Goal: Entertainment & Leisure: Consume media (video, audio)

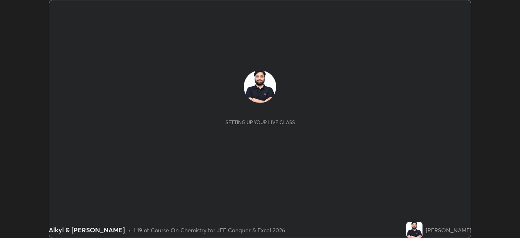
scroll to position [238, 520]
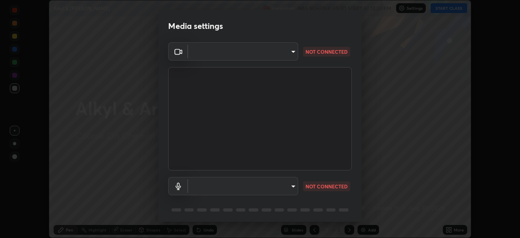
type input "30b38e2068544aa0dbb420bd76fad4d10090c825ecd2ec744dcbb81270b2d089"
type input "default"
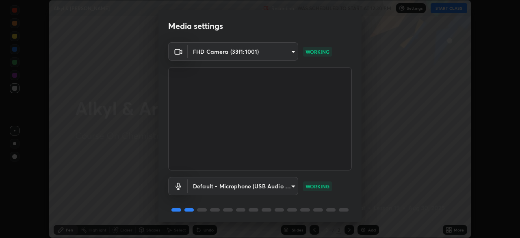
scroll to position [29, 0]
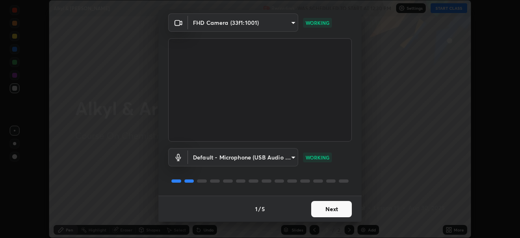
click at [319, 208] on button "Next" at bounding box center [331, 209] width 41 height 16
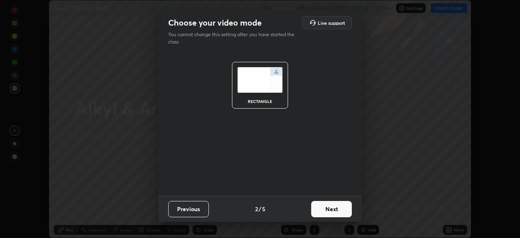
scroll to position [0, 0]
click at [322, 205] on button "Next" at bounding box center [331, 209] width 41 height 16
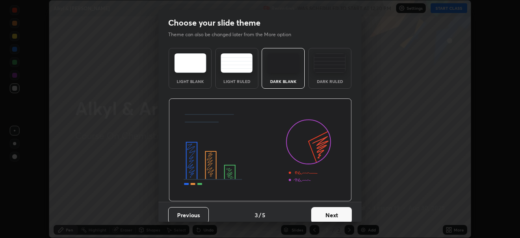
click at [328, 216] on button "Next" at bounding box center [331, 215] width 41 height 16
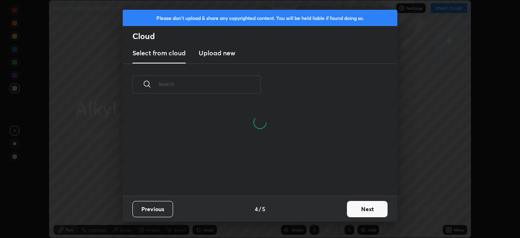
scroll to position [90, 261]
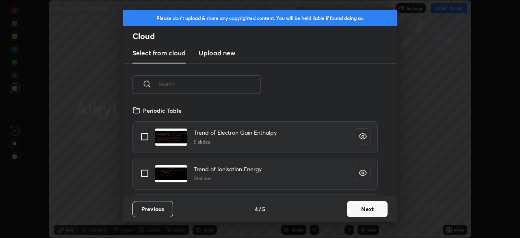
click at [354, 212] on button "Next" at bounding box center [367, 209] width 41 height 16
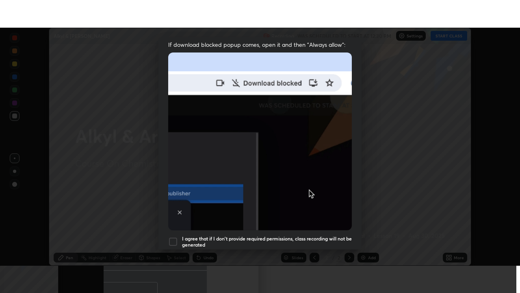
scroll to position [195, 0]
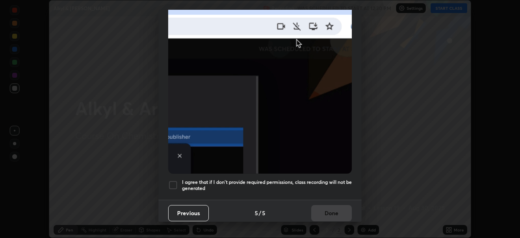
click at [331, 202] on div "Previous 5 / 5 Done" at bounding box center [260, 213] width 203 height 26
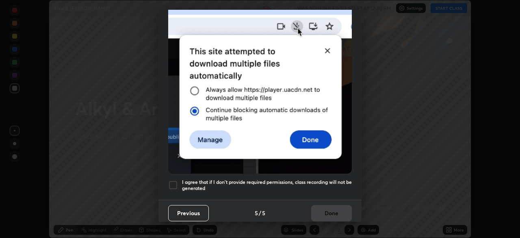
click at [327, 179] on h5 "I agree that if I don't provide required permissions, class recording will not …" at bounding box center [267, 185] width 170 height 13
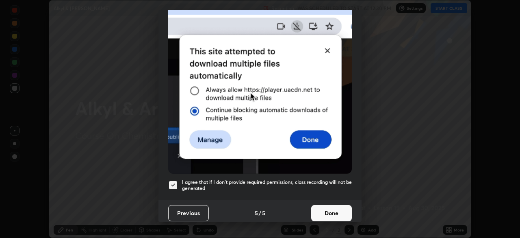
click at [331, 205] on button "Done" at bounding box center [331, 213] width 41 height 16
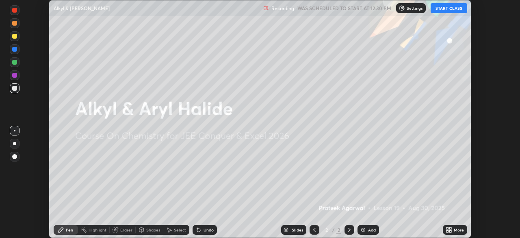
click at [441, 11] on button "START CLASS" at bounding box center [449, 8] width 37 height 10
click at [450, 231] on icon at bounding box center [451, 231] width 2 height 2
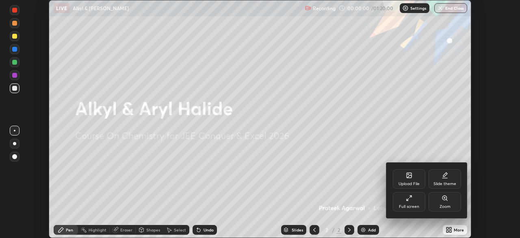
click at [405, 203] on div "Full screen" at bounding box center [409, 202] width 33 height 20
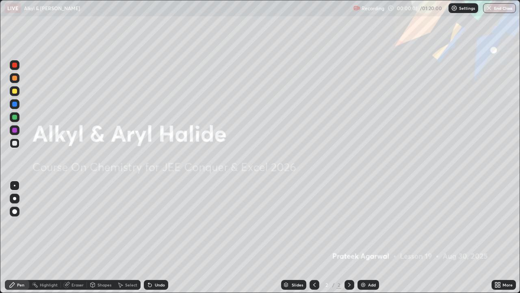
scroll to position [293, 520]
click at [370, 237] on div "Add" at bounding box center [369, 285] width 22 height 10
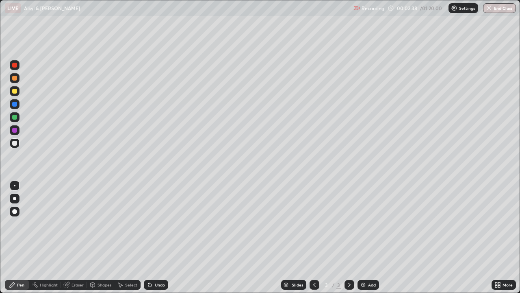
click at [376, 237] on div "Add" at bounding box center [369, 285] width 22 height 10
click at [158, 237] on div "Undo" at bounding box center [160, 285] width 10 height 4
click at [368, 237] on div "Add" at bounding box center [369, 285] width 22 height 10
click at [159, 237] on div "Undo" at bounding box center [160, 285] width 10 height 4
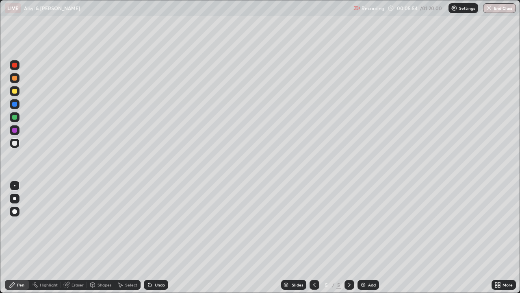
click at [152, 237] on div "Undo" at bounding box center [156, 285] width 24 height 10
click at [154, 237] on div "Undo" at bounding box center [156, 285] width 24 height 10
click at [156, 237] on div "Undo" at bounding box center [160, 285] width 10 height 4
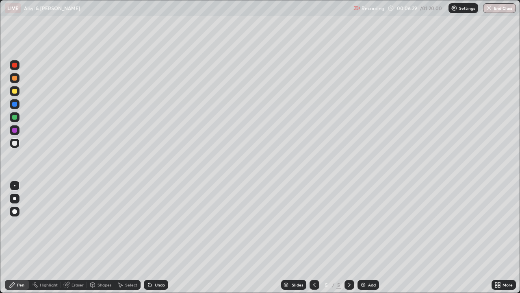
click at [153, 237] on div "Undo" at bounding box center [156, 285] width 24 height 10
click at [152, 237] on div "Undo" at bounding box center [156, 285] width 24 height 10
click at [149, 237] on div "Undo" at bounding box center [156, 285] width 24 height 10
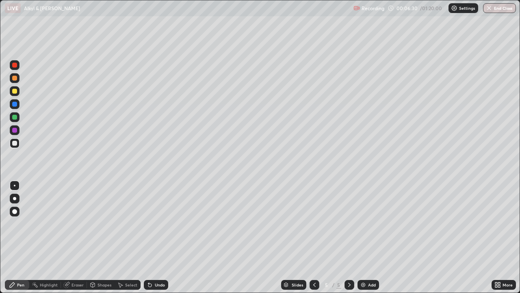
click at [149, 237] on div "Undo" at bounding box center [156, 285] width 24 height 10
click at [150, 237] on div "Undo" at bounding box center [155, 284] width 28 height 16
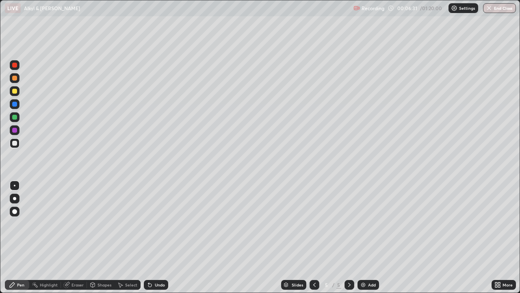
click at [150, 237] on div "Undo" at bounding box center [155, 284] width 28 height 16
click at [368, 237] on div "Add" at bounding box center [369, 285] width 22 height 10
click at [162, 237] on div "Undo" at bounding box center [156, 285] width 24 height 10
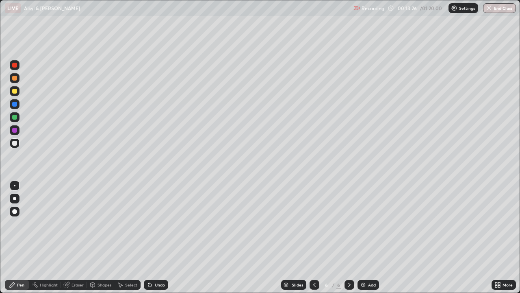
click at [161, 237] on div "Undo" at bounding box center [160, 285] width 10 height 4
click at [156, 237] on div "Undo" at bounding box center [160, 285] width 10 height 4
click at [158, 237] on div "Undo" at bounding box center [160, 285] width 10 height 4
click at [156, 237] on div "Undo" at bounding box center [160, 285] width 10 height 4
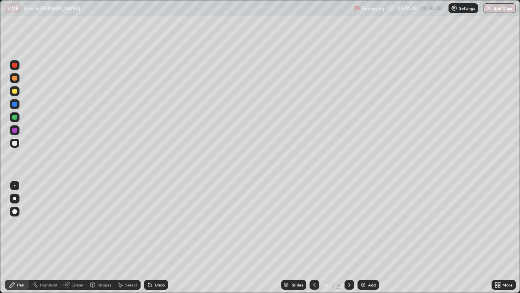
click at [156, 237] on div "Undo" at bounding box center [160, 285] width 10 height 4
click at [159, 237] on div "Undo" at bounding box center [156, 285] width 24 height 10
click at [161, 237] on div "Undo" at bounding box center [160, 285] width 10 height 4
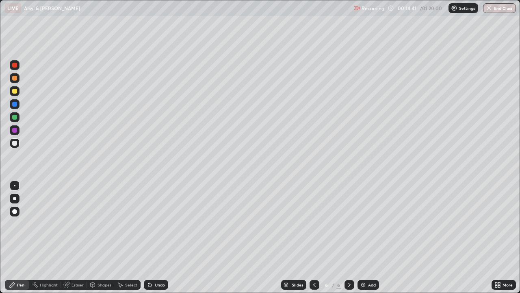
click at [161, 237] on div "Undo" at bounding box center [160, 285] width 10 height 4
click at [156, 237] on div "Undo" at bounding box center [160, 285] width 10 height 4
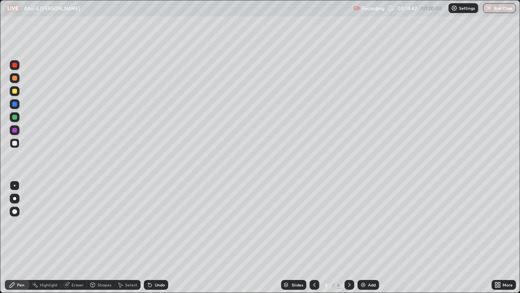
click at [156, 237] on div "Undo" at bounding box center [160, 285] width 10 height 4
click at [159, 237] on div "Undo" at bounding box center [160, 285] width 10 height 4
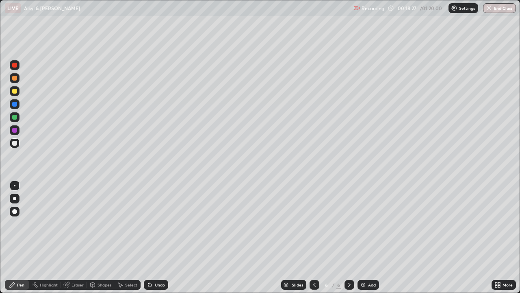
click at [370, 237] on div "Add" at bounding box center [372, 285] width 8 height 4
click at [152, 237] on icon at bounding box center [150, 284] width 7 height 7
click at [148, 237] on div "Undo" at bounding box center [156, 285] width 24 height 10
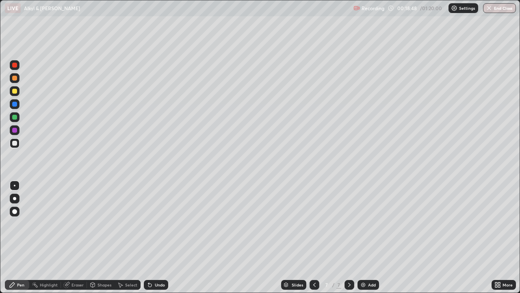
click at [150, 237] on icon at bounding box center [150, 284] width 7 height 7
click at [146, 237] on div "Undo" at bounding box center [156, 285] width 24 height 10
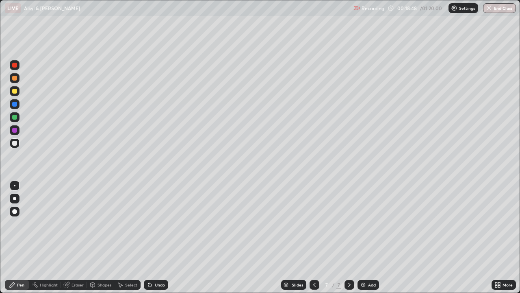
click at [146, 237] on div "Undo" at bounding box center [156, 285] width 24 height 10
click at [148, 237] on icon at bounding box center [150, 284] width 7 height 7
click at [152, 237] on icon at bounding box center [150, 284] width 7 height 7
click at [163, 237] on div "Undo" at bounding box center [156, 285] width 24 height 10
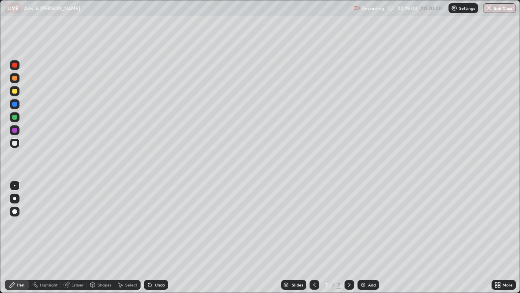
click at [158, 237] on div "Undo" at bounding box center [155, 284] width 28 height 16
click at [17, 83] on div at bounding box center [15, 78] width 10 height 13
click at [366, 237] on div "Add" at bounding box center [369, 285] width 22 height 10
click at [17, 143] on div at bounding box center [15, 143] width 10 height 10
click at [155, 237] on div "Undo" at bounding box center [160, 285] width 10 height 4
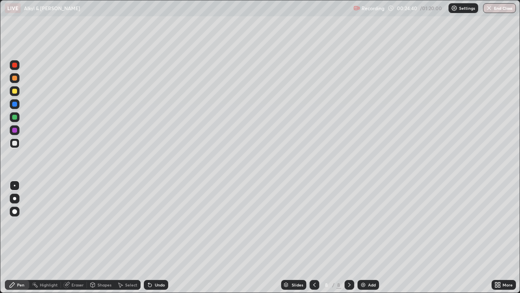
click at [160, 237] on div "Undo" at bounding box center [160, 285] width 10 height 4
click at [157, 237] on div "Undo" at bounding box center [160, 285] width 10 height 4
click at [369, 237] on div "Add" at bounding box center [372, 285] width 8 height 4
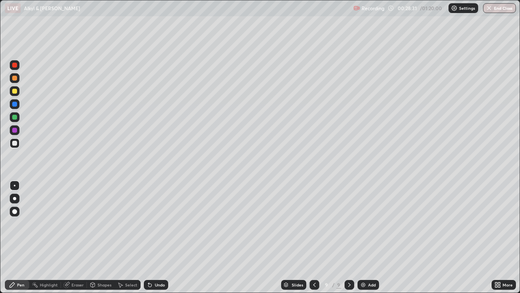
click at [101, 237] on div "Shapes" at bounding box center [105, 285] width 14 height 4
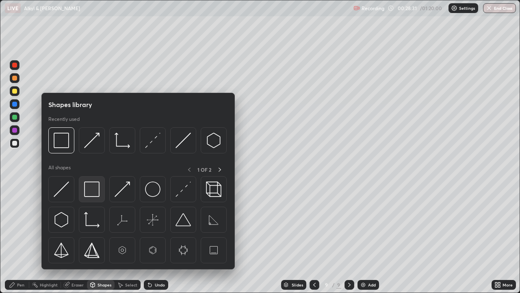
click at [95, 188] on img at bounding box center [91, 188] width 15 height 15
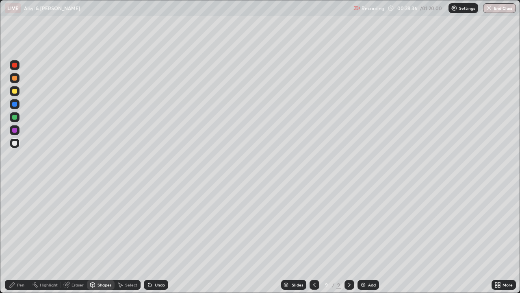
click at [23, 237] on div "Pen" at bounding box center [17, 285] width 24 height 10
click at [315, 237] on icon at bounding box center [314, 284] width 7 height 7
click at [17, 78] on div at bounding box center [15, 78] width 10 height 10
click at [349, 237] on icon at bounding box center [349, 284] width 7 height 7
click at [15, 144] on div at bounding box center [14, 143] width 5 height 5
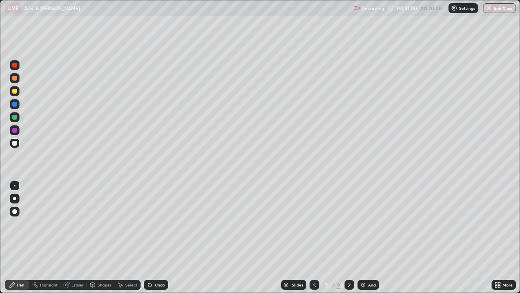
click at [161, 237] on div "Undo" at bounding box center [156, 285] width 24 height 10
click at [16, 82] on div at bounding box center [15, 78] width 10 height 10
click at [100, 237] on div "Shapes" at bounding box center [105, 285] width 14 height 4
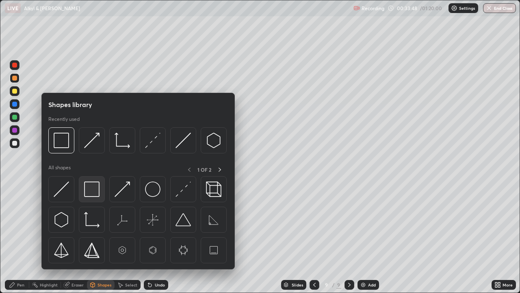
click at [95, 192] on img at bounding box center [91, 188] width 15 height 15
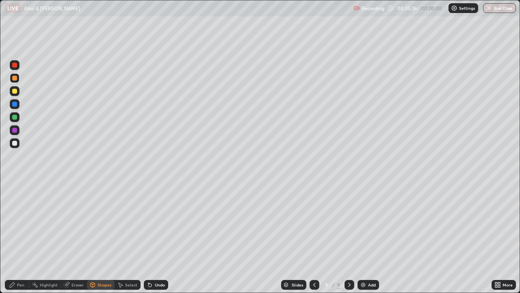
click at [375, 237] on div "Add" at bounding box center [369, 285] width 22 height 10
click at [15, 143] on div at bounding box center [14, 143] width 5 height 5
click at [149, 237] on icon at bounding box center [149, 284] width 3 height 3
click at [21, 237] on div "Pen" at bounding box center [20, 285] width 7 height 4
click at [155, 237] on div "Undo" at bounding box center [160, 285] width 10 height 4
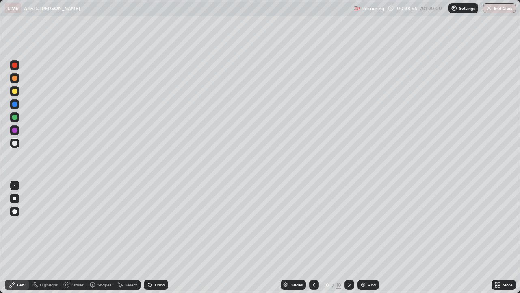
click at [158, 237] on div "Undo" at bounding box center [160, 285] width 10 height 4
click at [372, 237] on div "Add" at bounding box center [372, 285] width 8 height 4
click at [105, 237] on div "Shapes" at bounding box center [105, 285] width 14 height 4
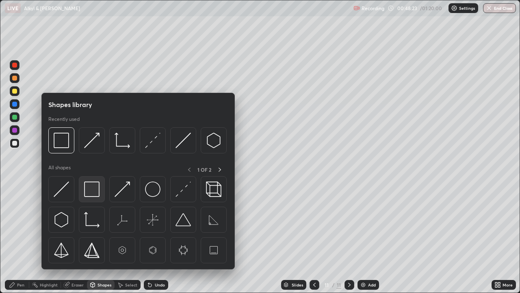
click at [98, 190] on img at bounding box center [91, 188] width 15 height 15
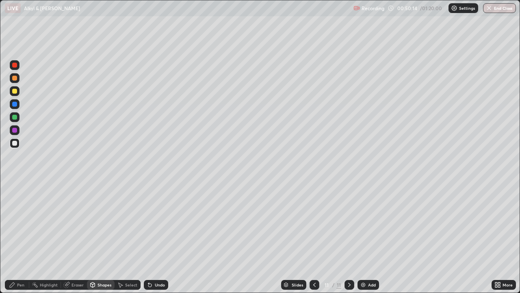
click at [371, 237] on div "Add" at bounding box center [372, 285] width 8 height 4
click at [159, 237] on div "Undo" at bounding box center [160, 285] width 10 height 4
click at [22, 237] on div "Pen" at bounding box center [17, 284] width 24 height 16
click at [161, 237] on div "Undo" at bounding box center [160, 285] width 10 height 4
click at [157, 237] on div "Undo" at bounding box center [160, 285] width 10 height 4
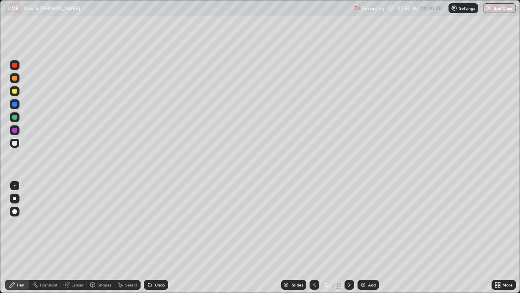
click at [370, 237] on div "Add" at bounding box center [372, 285] width 8 height 4
click at [388, 237] on div "Slides 13 / 13 Add" at bounding box center [330, 284] width 324 height 16
click at [15, 78] on div at bounding box center [14, 78] width 5 height 5
click at [102, 237] on div "Shapes" at bounding box center [105, 285] width 14 height 4
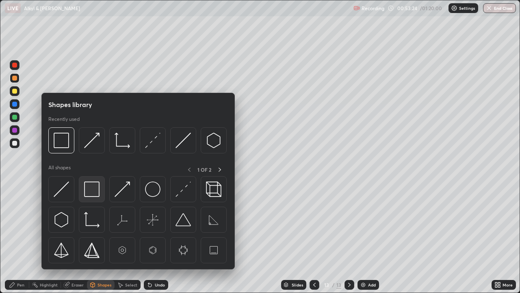
click at [96, 186] on img at bounding box center [91, 188] width 15 height 15
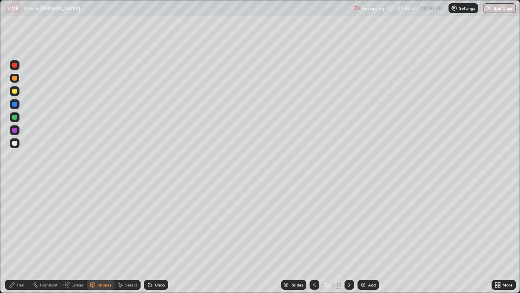
click at [70, 237] on div "Eraser" at bounding box center [74, 285] width 26 height 10
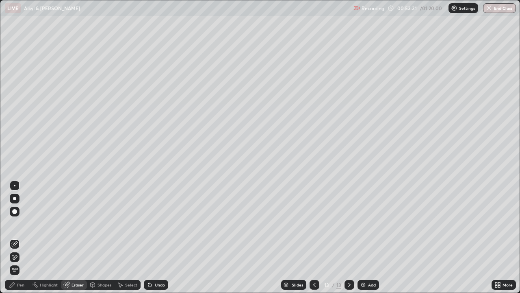
click at [17, 237] on div at bounding box center [15, 257] width 10 height 10
click at [18, 237] on div "Pen" at bounding box center [20, 285] width 7 height 4
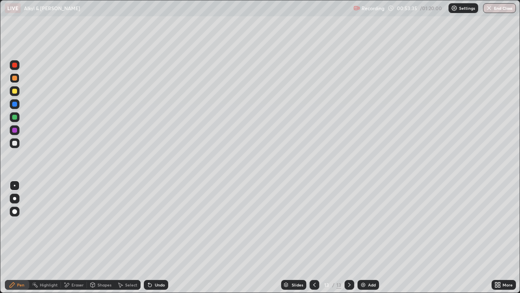
click at [20, 143] on div at bounding box center [14, 143] width 13 height 13
click at [161, 237] on div "Undo" at bounding box center [156, 285] width 24 height 10
click at [163, 237] on div "Undo" at bounding box center [156, 285] width 24 height 10
click at [162, 237] on div "Undo" at bounding box center [156, 285] width 24 height 10
click at [368, 237] on div "Add" at bounding box center [372, 285] width 8 height 4
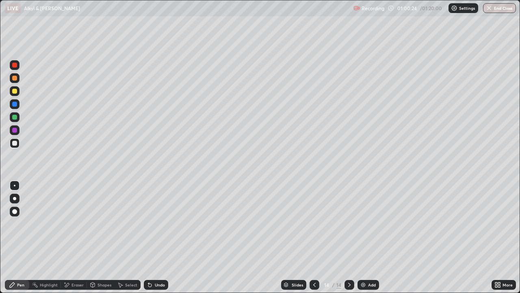
click at [16, 78] on div at bounding box center [14, 78] width 5 height 5
click at [100, 237] on div "Shapes" at bounding box center [101, 285] width 28 height 10
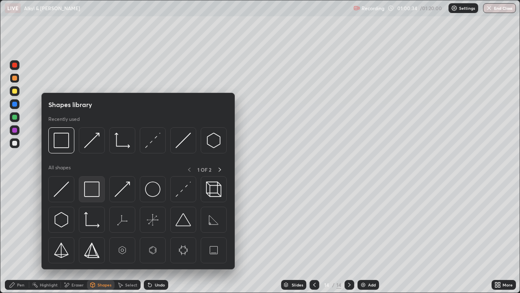
click at [96, 191] on img at bounding box center [91, 188] width 15 height 15
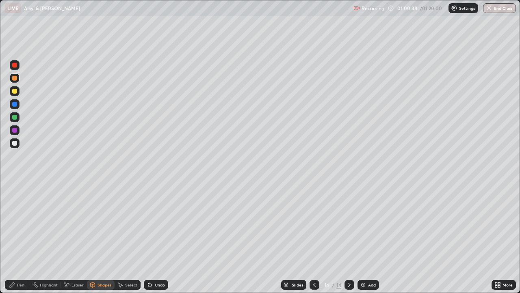
click at [20, 144] on div at bounding box center [14, 143] width 13 height 13
click at [157, 237] on div "Undo" at bounding box center [160, 285] width 10 height 4
click at [27, 237] on div "Pen" at bounding box center [17, 285] width 24 height 10
click at [162, 237] on div "Undo" at bounding box center [160, 285] width 10 height 4
click at [369, 237] on div "Add" at bounding box center [372, 285] width 8 height 4
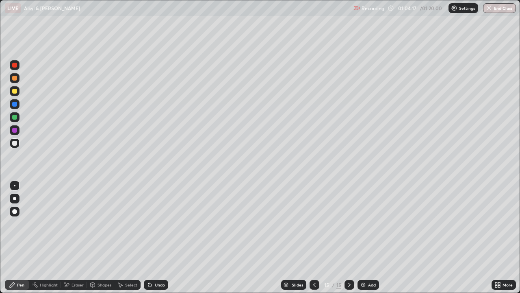
click at [158, 237] on div "Undo" at bounding box center [160, 285] width 10 height 4
click at [159, 237] on div "Undo" at bounding box center [160, 285] width 10 height 4
click at [491, 10] on img "button" at bounding box center [489, 8] width 7 height 7
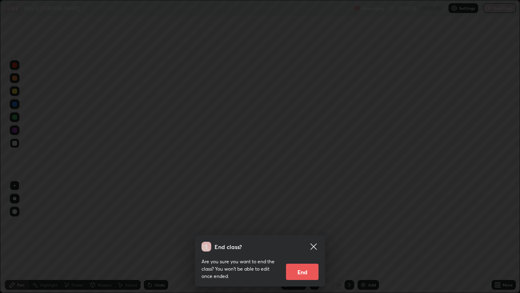
click at [304, 237] on button "End" at bounding box center [302, 271] width 33 height 16
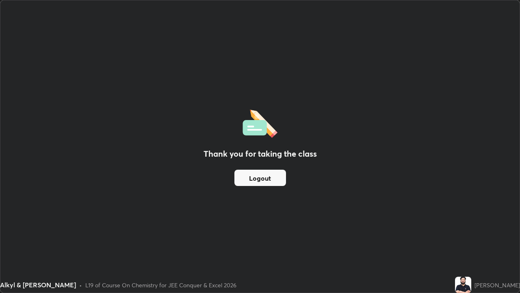
click at [263, 183] on button "Logout" at bounding box center [261, 178] width 52 height 16
